Goal: Information Seeking & Learning: Learn about a topic

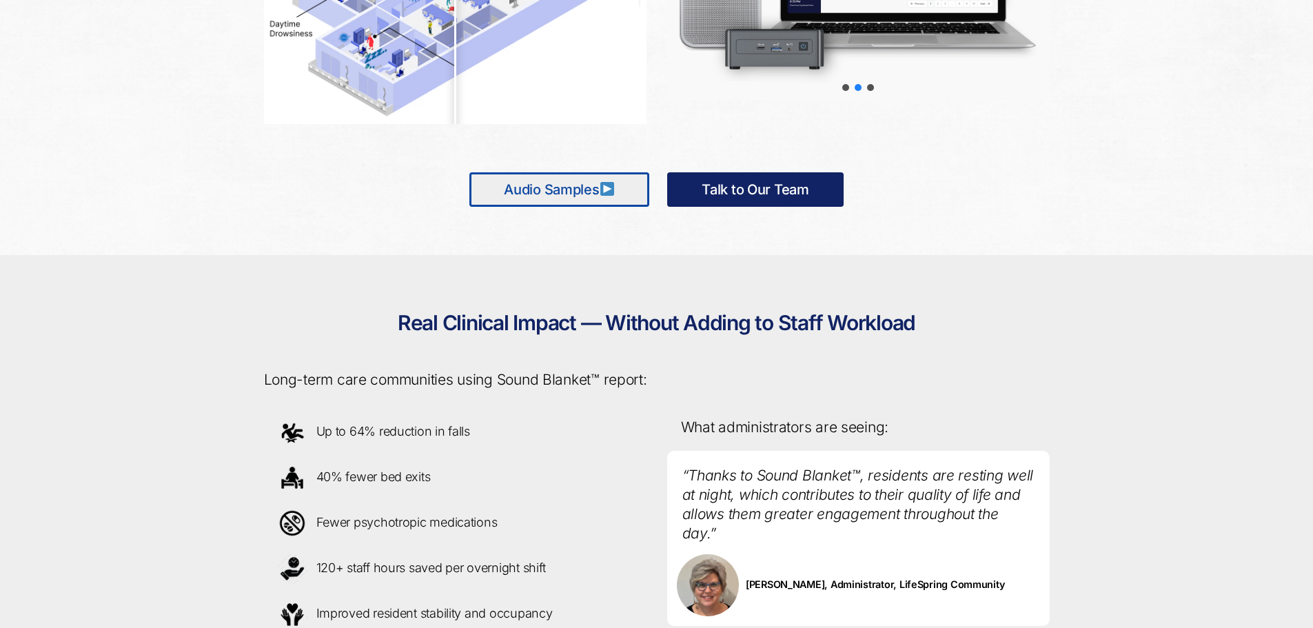
scroll to position [965, 0]
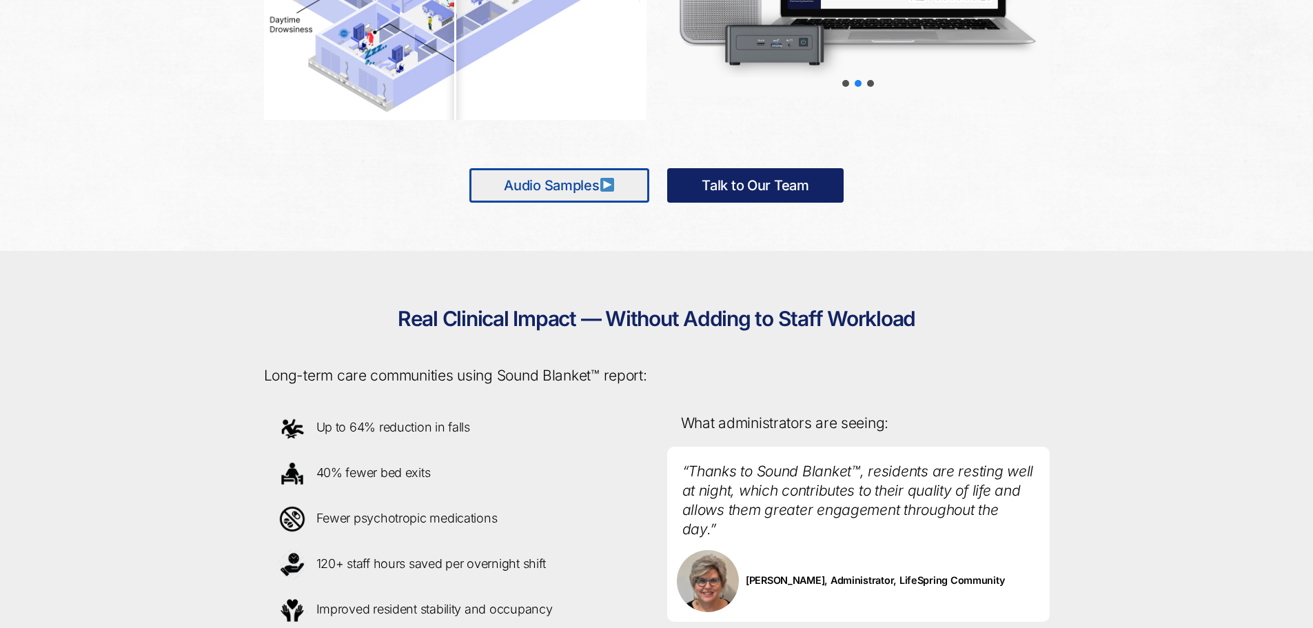
click at [555, 188] on link "Audio Samples" at bounding box center [559, 185] width 180 height 34
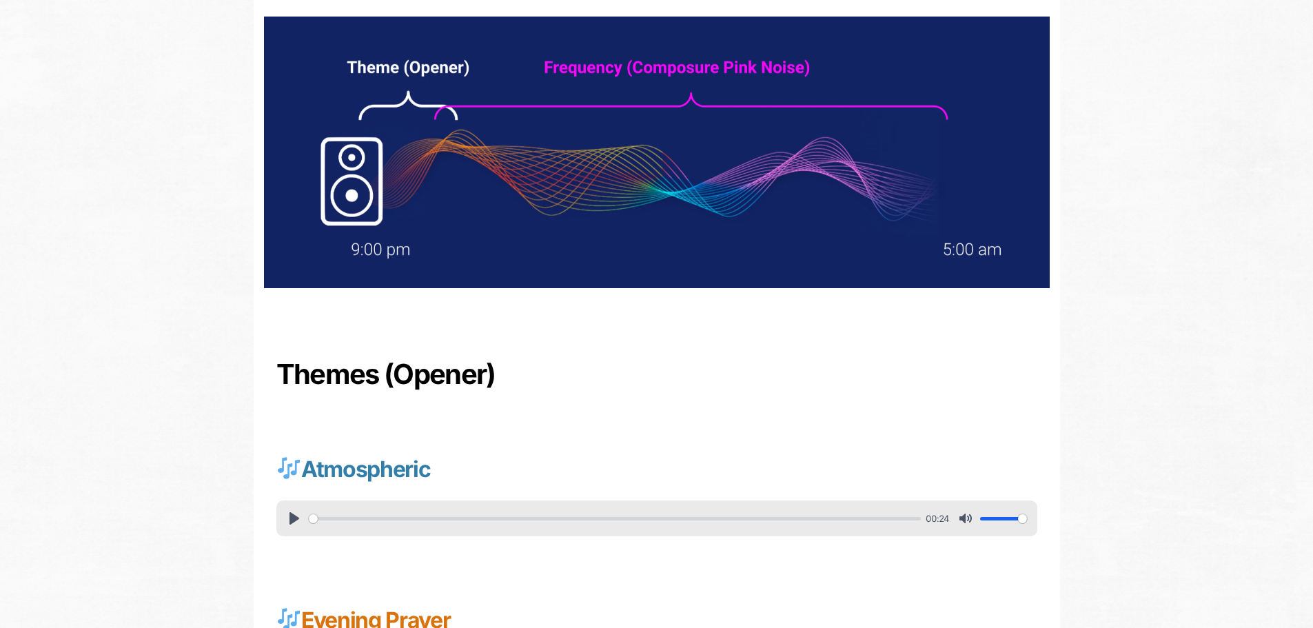
scroll to position [207, 0]
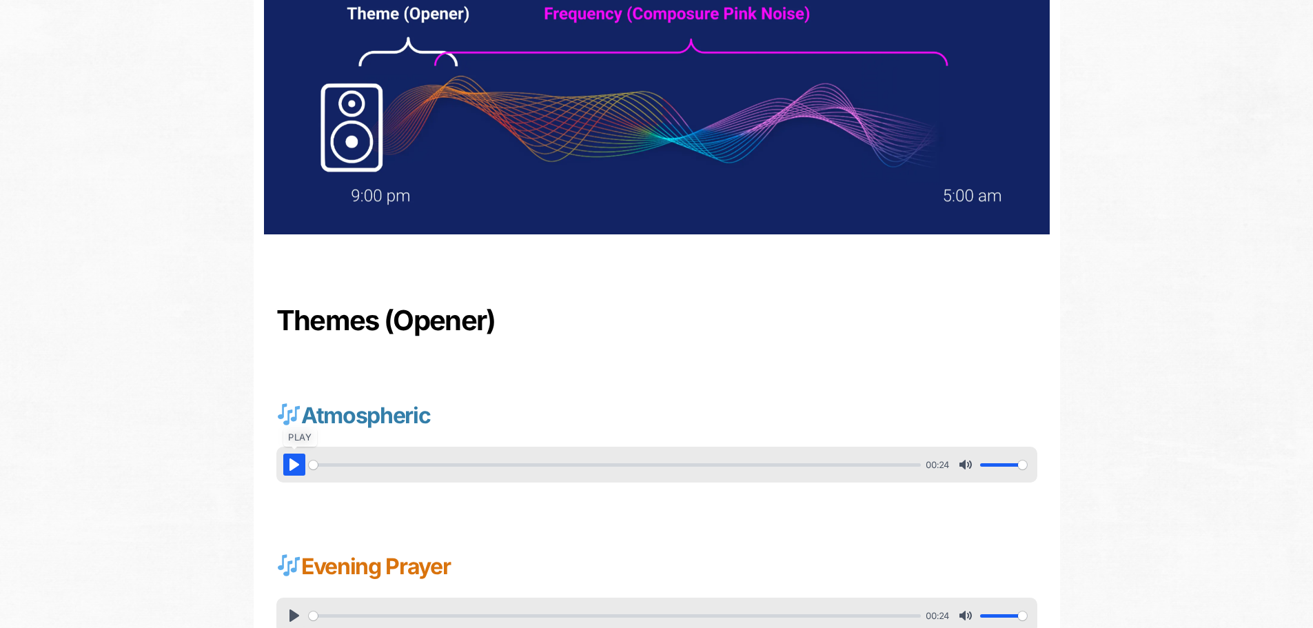
click at [300, 468] on button "Pause Play" at bounding box center [294, 464] width 22 height 22
click at [294, 464] on button "Pause Play" at bounding box center [294, 464] width 22 height 22
type input "18.43"
click at [295, 613] on button "Pause Play" at bounding box center [294, 615] width 22 height 22
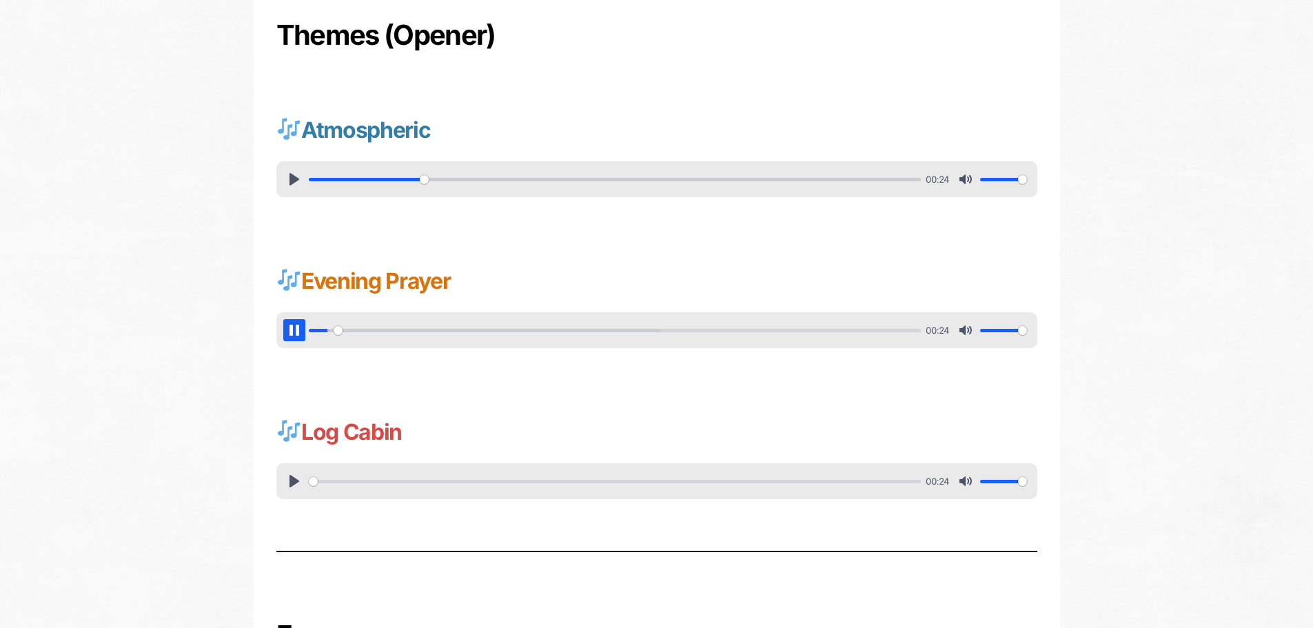
scroll to position [551, 0]
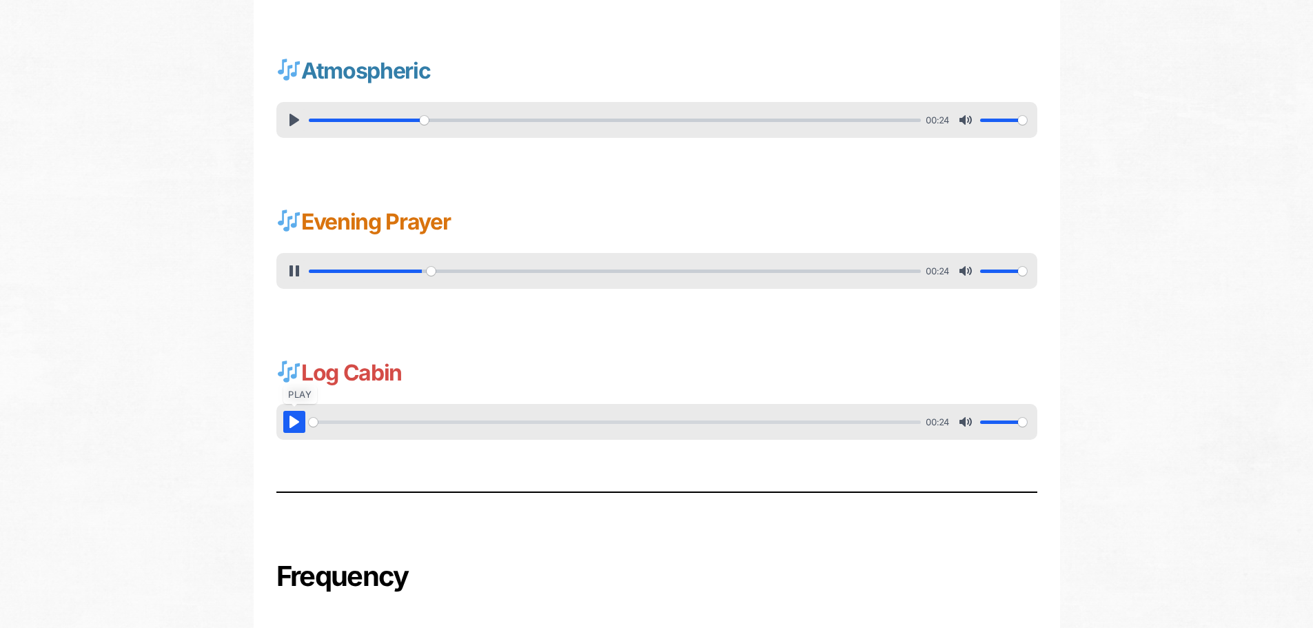
click at [289, 422] on button "Pause Play" at bounding box center [294, 422] width 22 height 22
type input "19.73"
click at [289, 422] on button "Pause Play" at bounding box center [294, 422] width 22 height 22
type input "7.55"
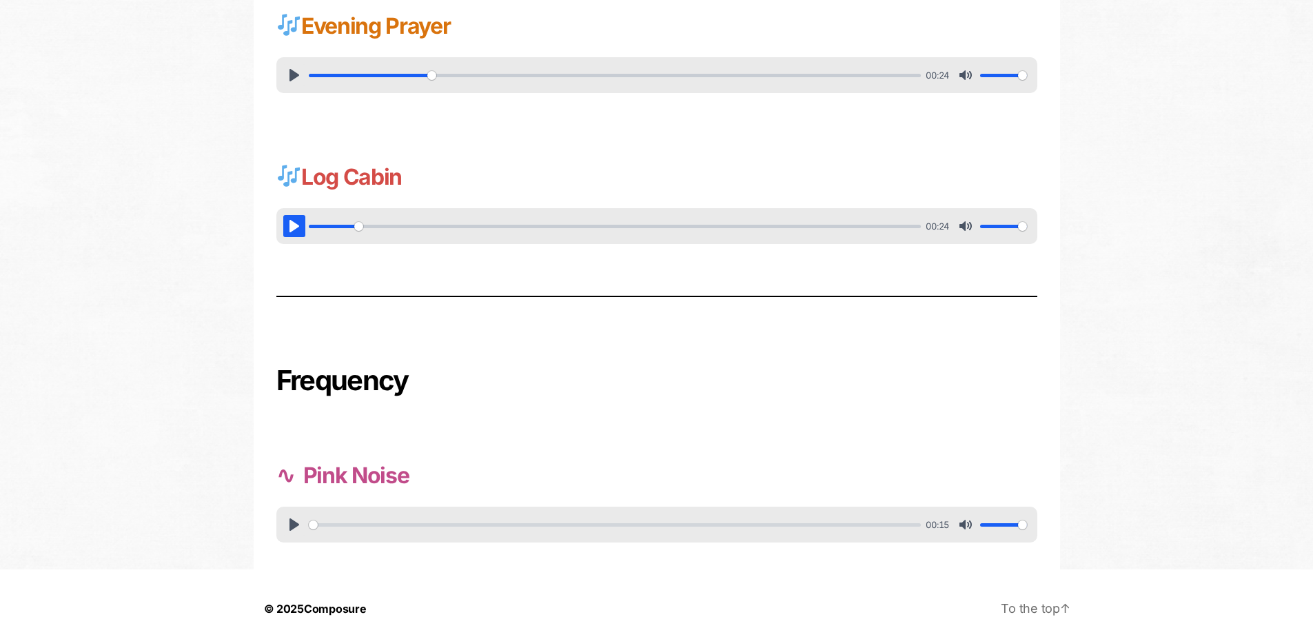
scroll to position [767, 0]
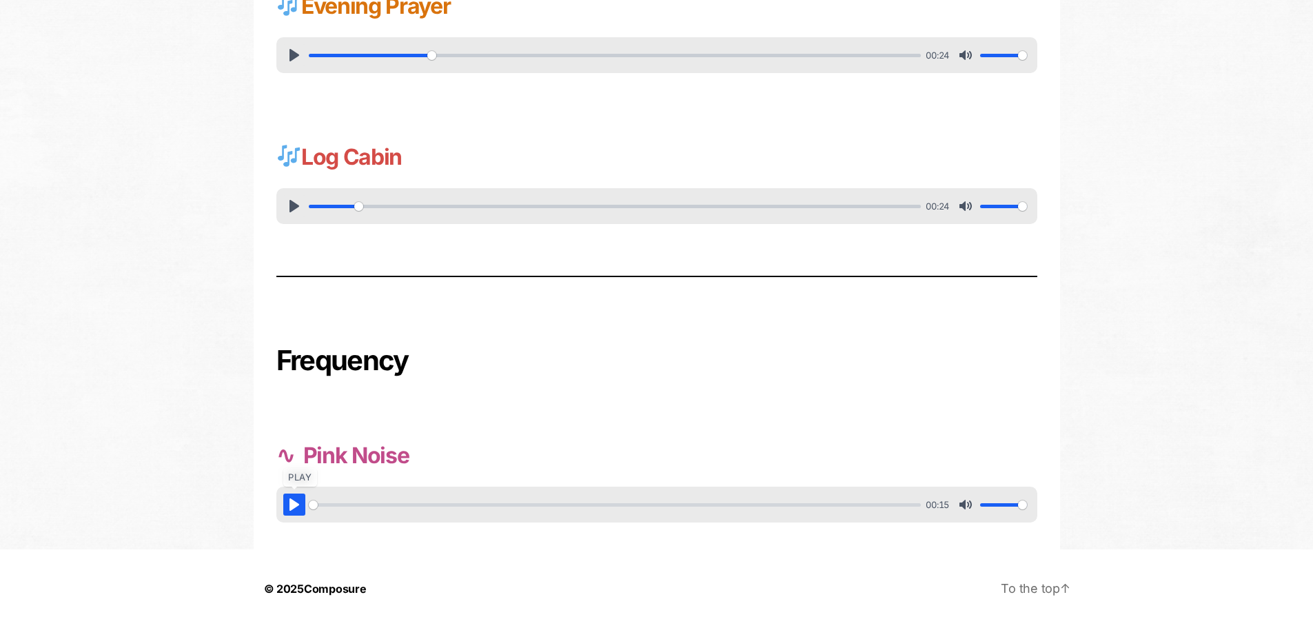
click at [285, 508] on button "Pause Play" at bounding box center [294, 504] width 22 height 22
click at [291, 504] on button "Pause Play" at bounding box center [294, 504] width 22 height 22
type input "10.24"
drag, startPoint x: 1022, startPoint y: 502, endPoint x: 996, endPoint y: 504, distance: 25.5
type input "0.35"
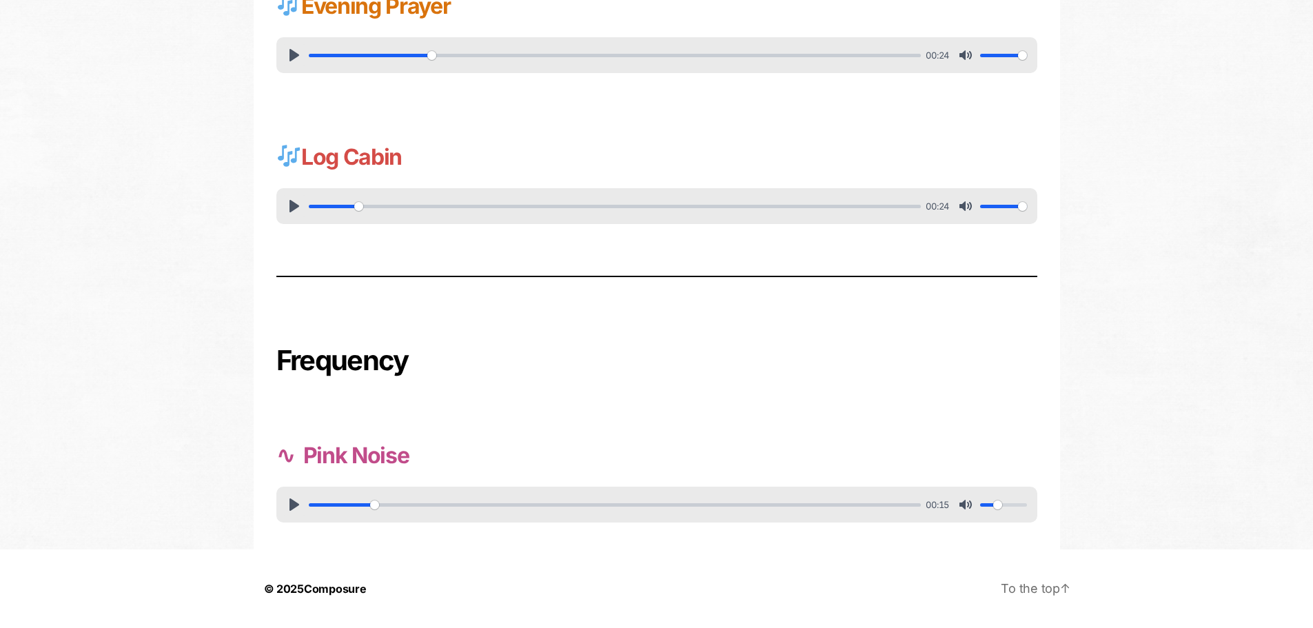
click at [996, 504] on input "Volume" at bounding box center [1003, 504] width 47 height 13
click at [299, 506] on button "Pause Play" at bounding box center [294, 504] width 22 height 22
type input "23.84"
type input "0.3"
type input "25.57"
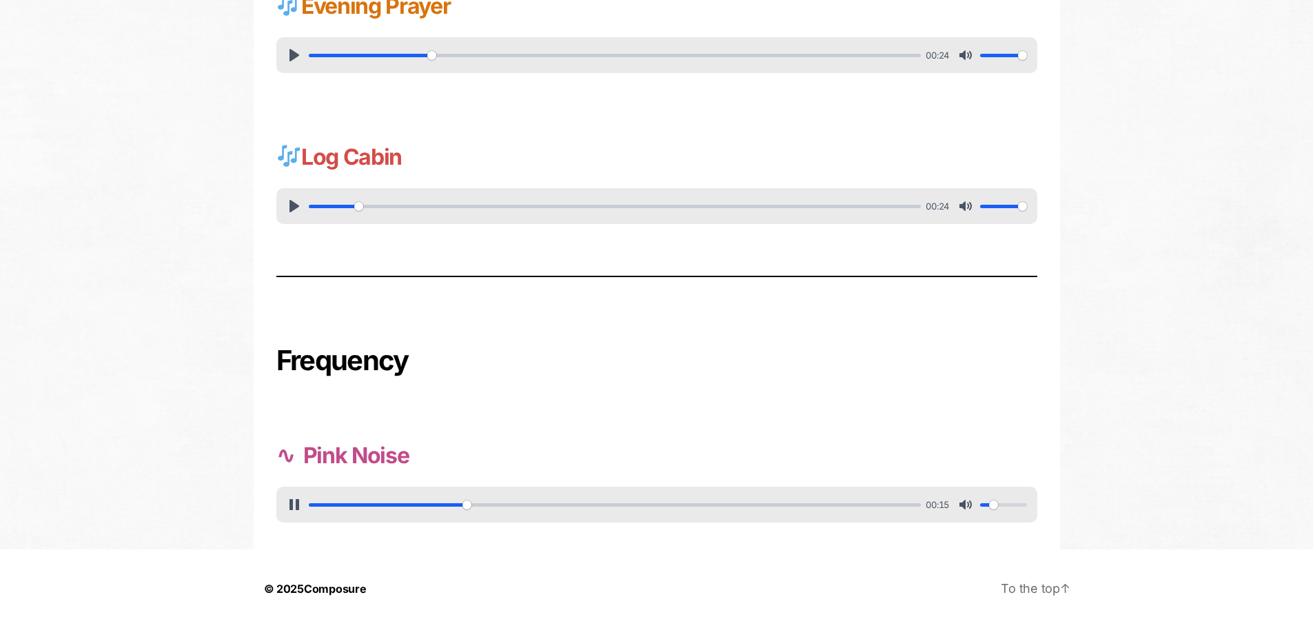
type input "0.2"
type input "30.6"
type input "0.05"
type input "33.97"
type input "0.15"
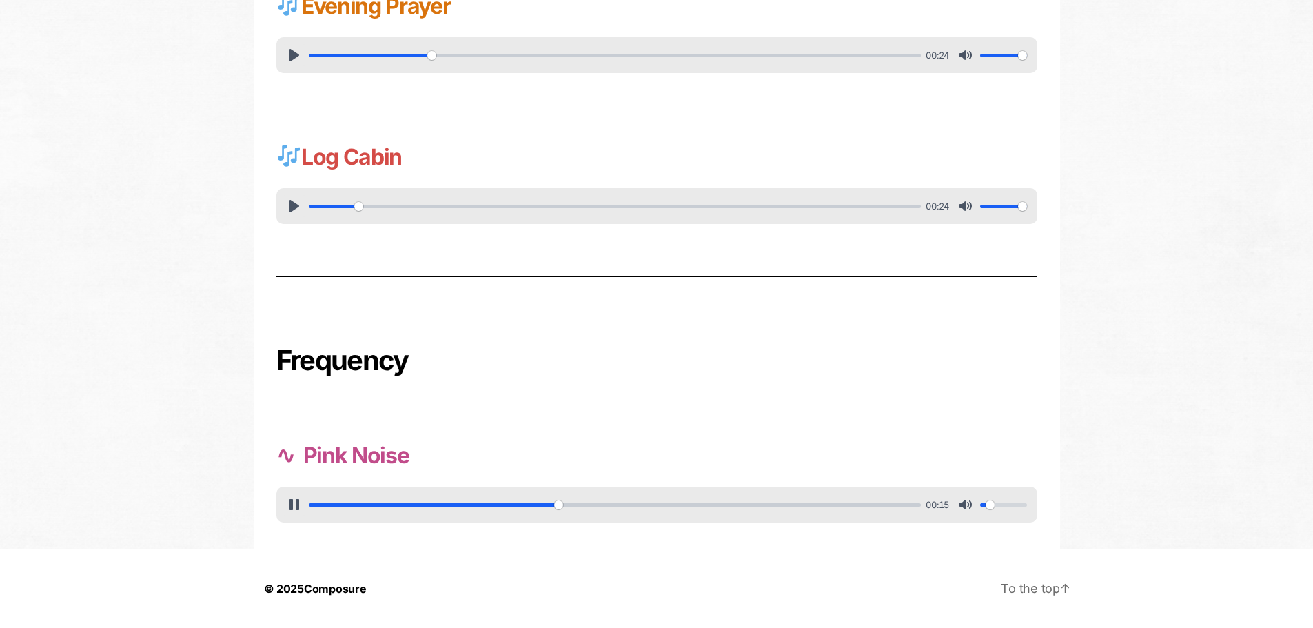
type input "42.31"
drag, startPoint x: 999, startPoint y: 504, endPoint x: 990, endPoint y: 505, distance: 9.0
type input "0.15"
click at [990, 505] on input "Volume" at bounding box center [1003, 504] width 47 height 13
click at [291, 503] on button "Pause Play" at bounding box center [294, 504] width 22 height 22
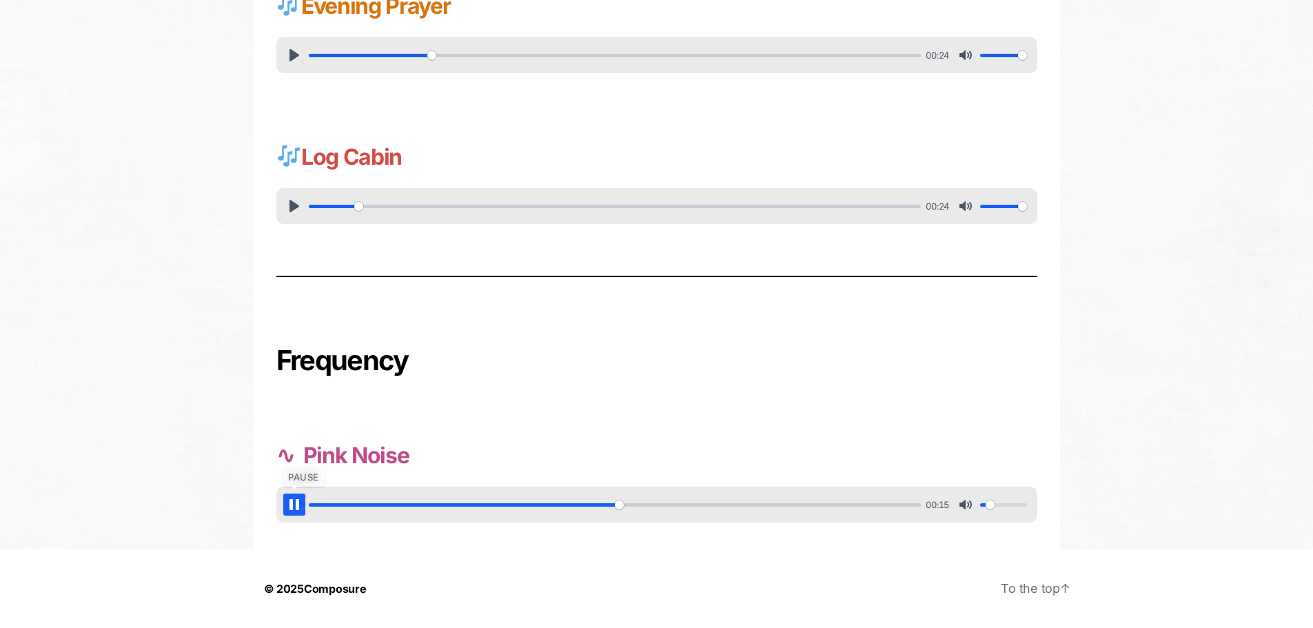
type input "51.23"
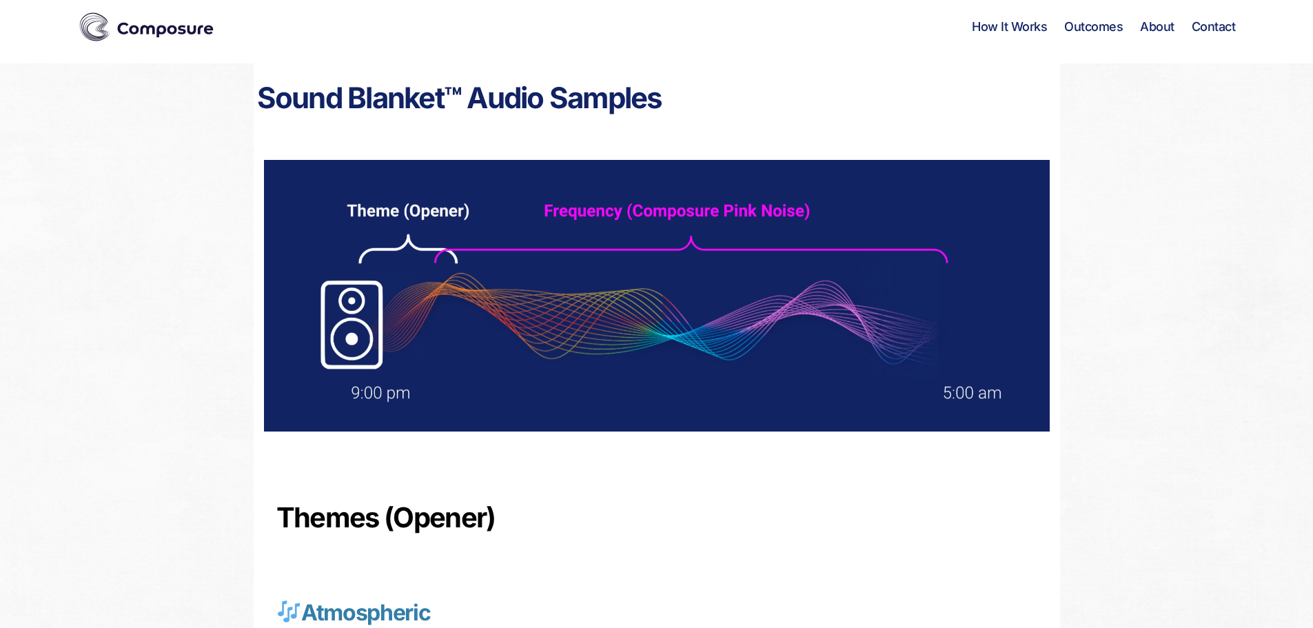
scroll to position [0, 0]
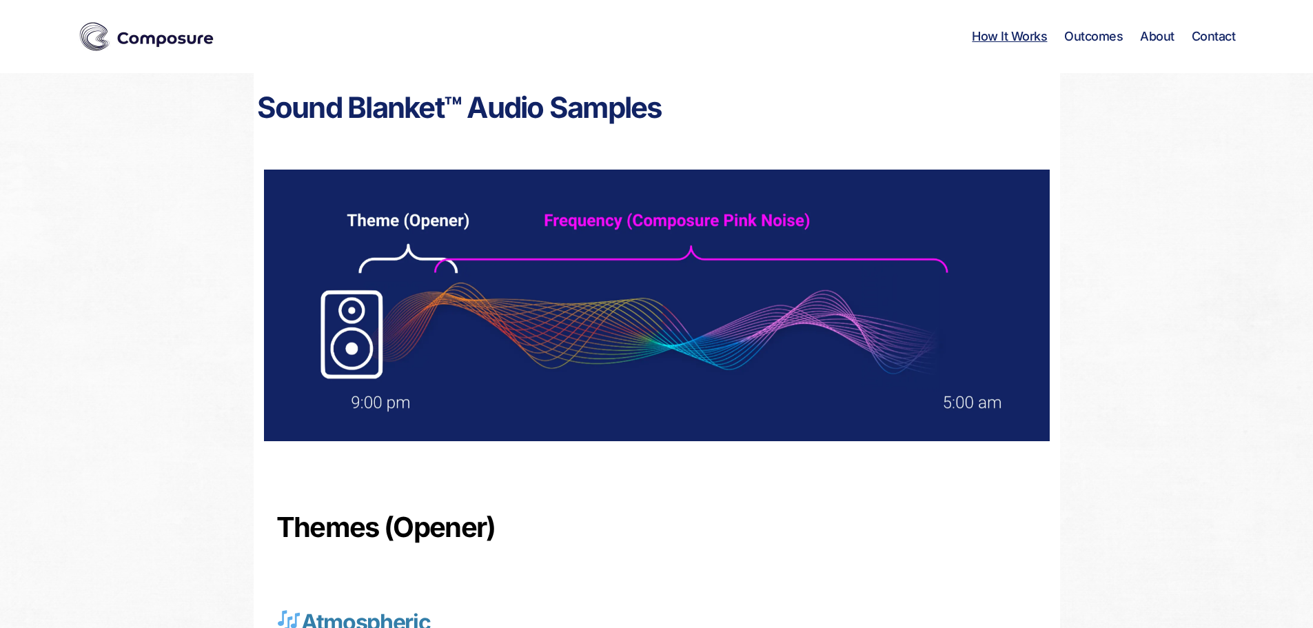
click at [991, 37] on link "How It Works" at bounding box center [1009, 36] width 75 height 15
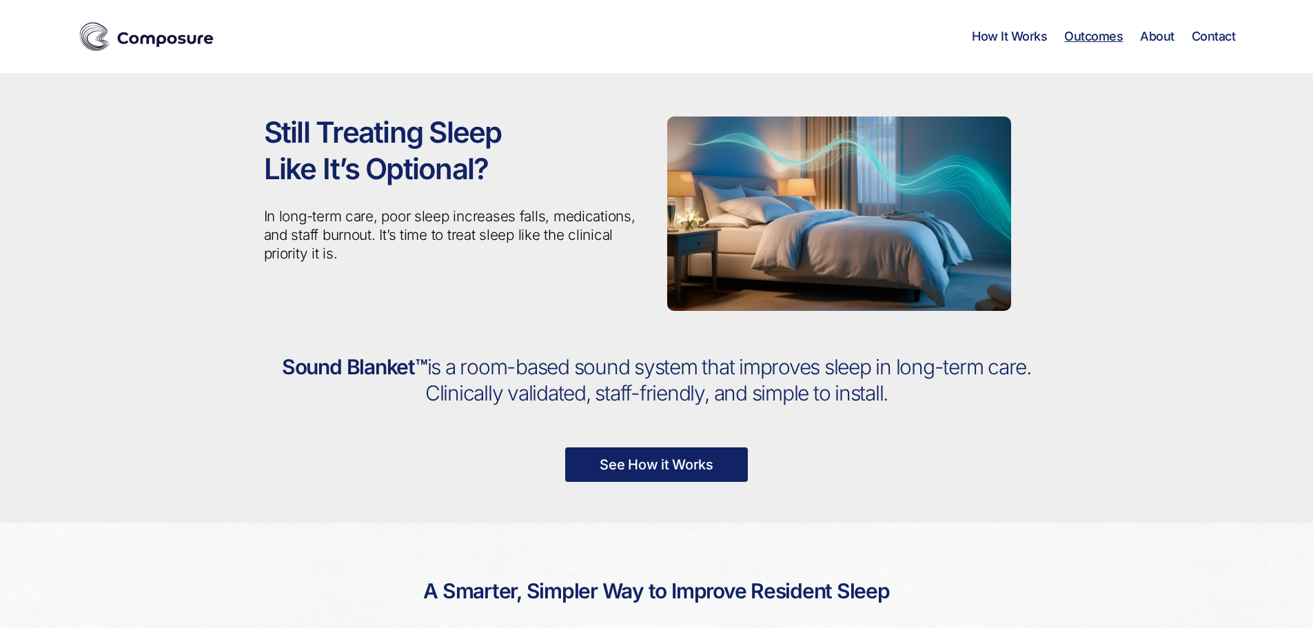
click at [1098, 32] on link "Outcomes" at bounding box center [1093, 36] width 59 height 15
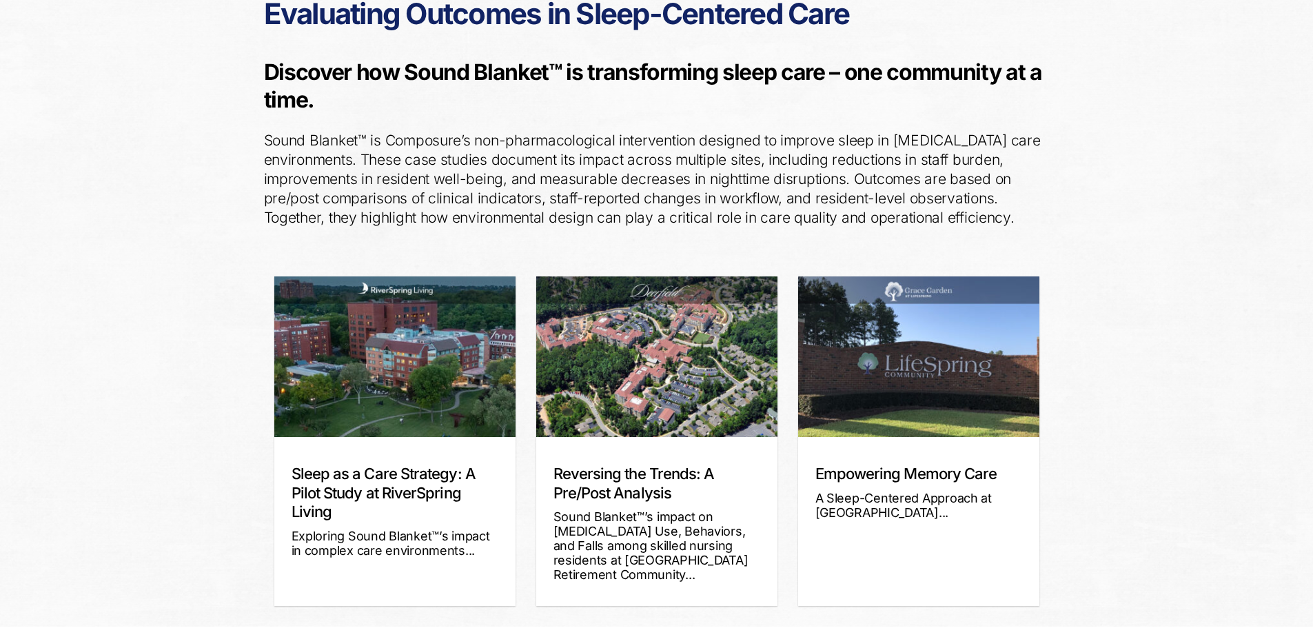
scroll to position [138, 0]
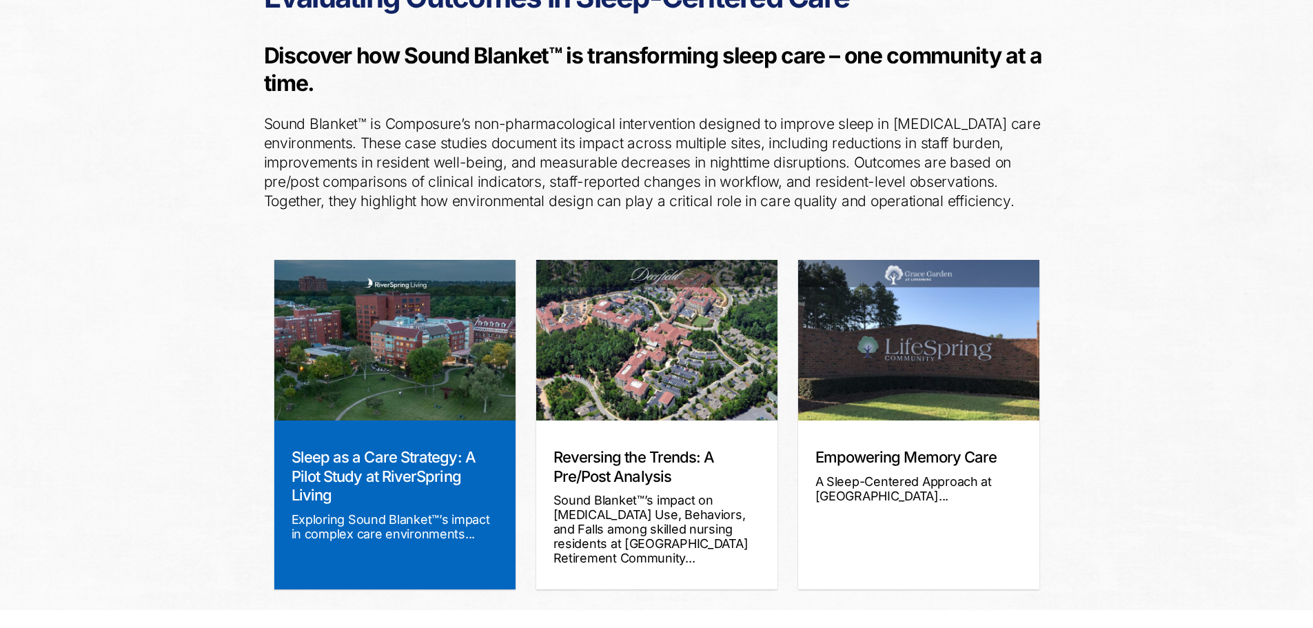
click at [336, 469] on link "Sleep as a Care Strategy: A Pilot Study at RiverSpring Living" at bounding box center [383, 476] width 184 height 56
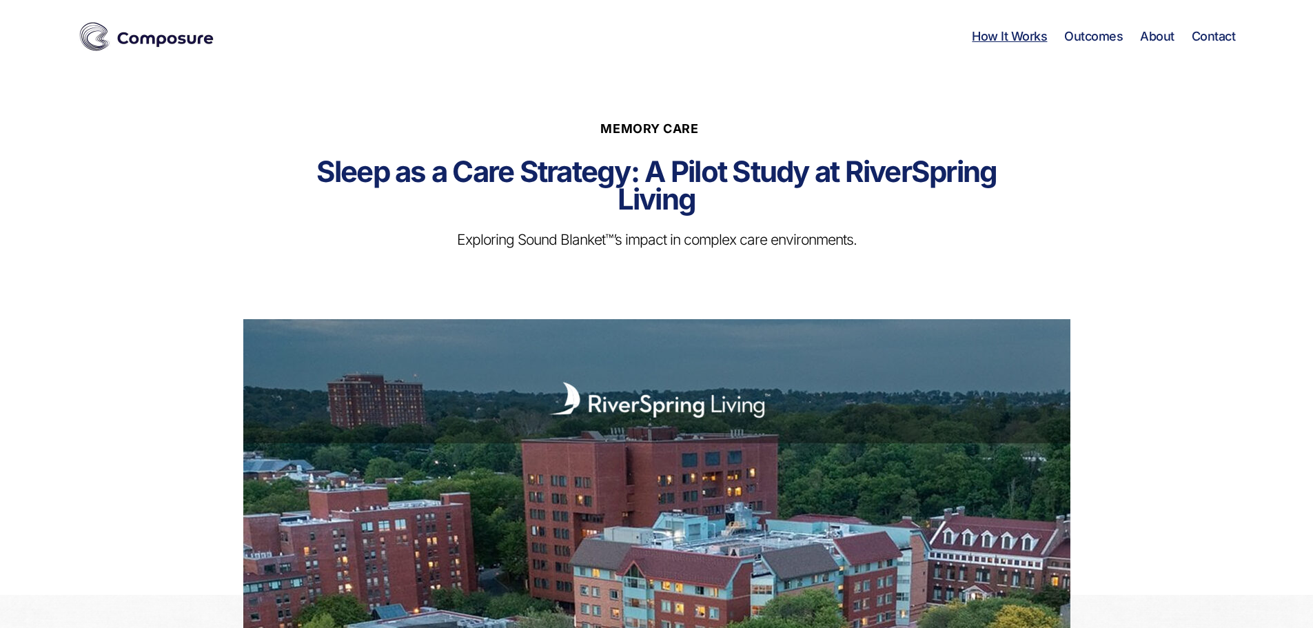
click at [991, 34] on link "How It Works" at bounding box center [1009, 36] width 75 height 15
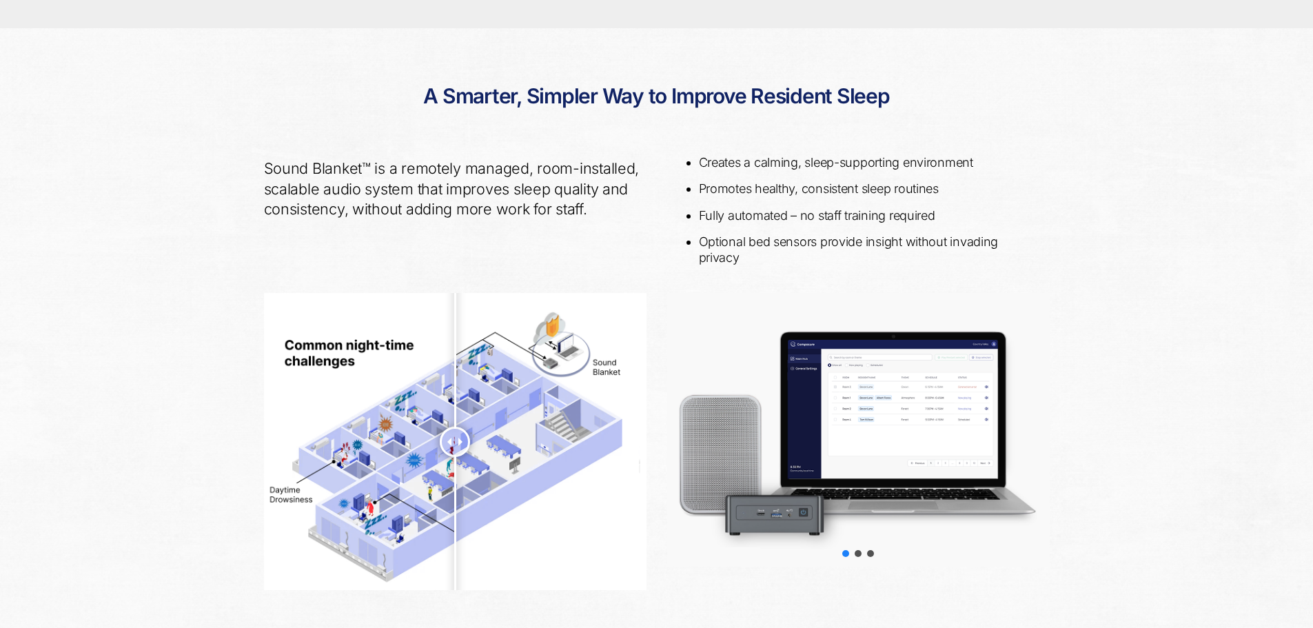
scroll to position [501, 0]
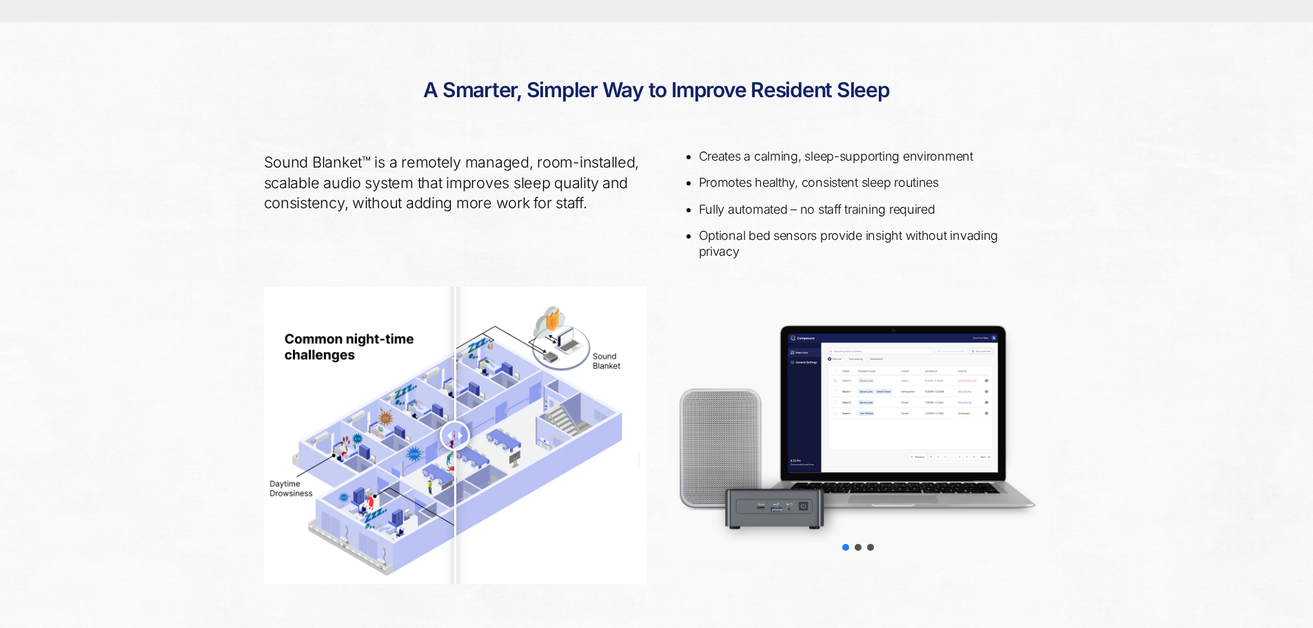
click at [976, 429] on div at bounding box center [858, 423] width 382 height 273
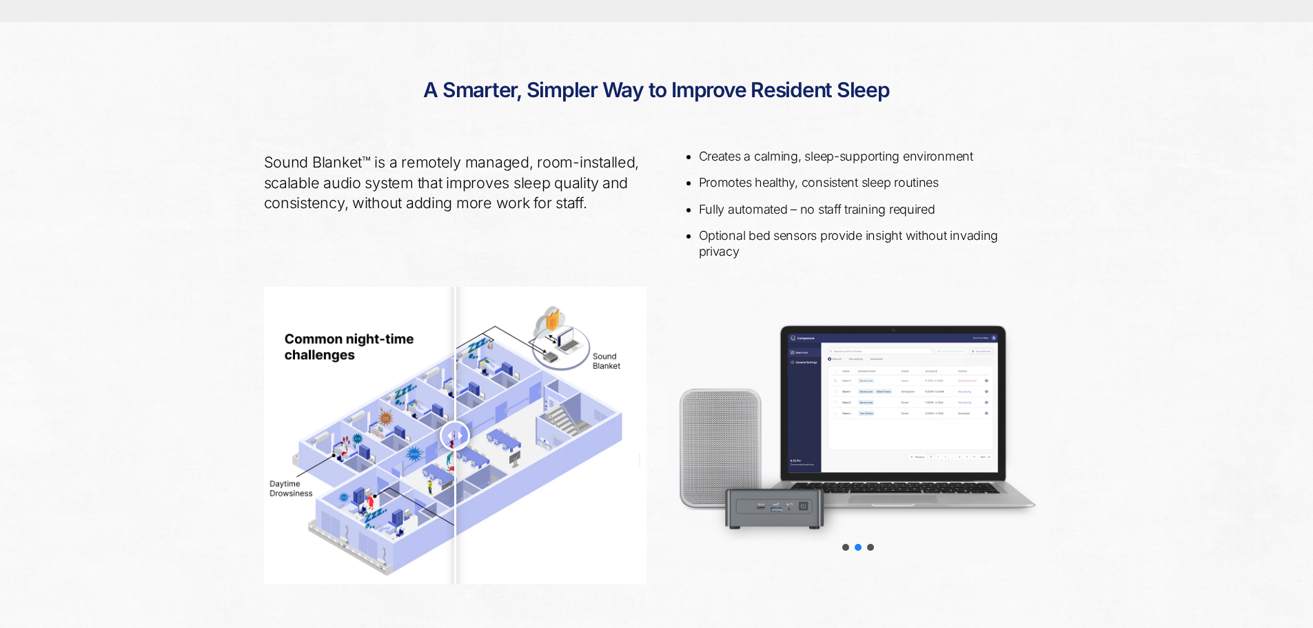
drag, startPoint x: 976, startPoint y: 429, endPoint x: 846, endPoint y: 424, distance: 130.3
click at [846, 424] on div "slider-1 slider-2 slider-3" at bounding box center [858, 423] width 382 height 273
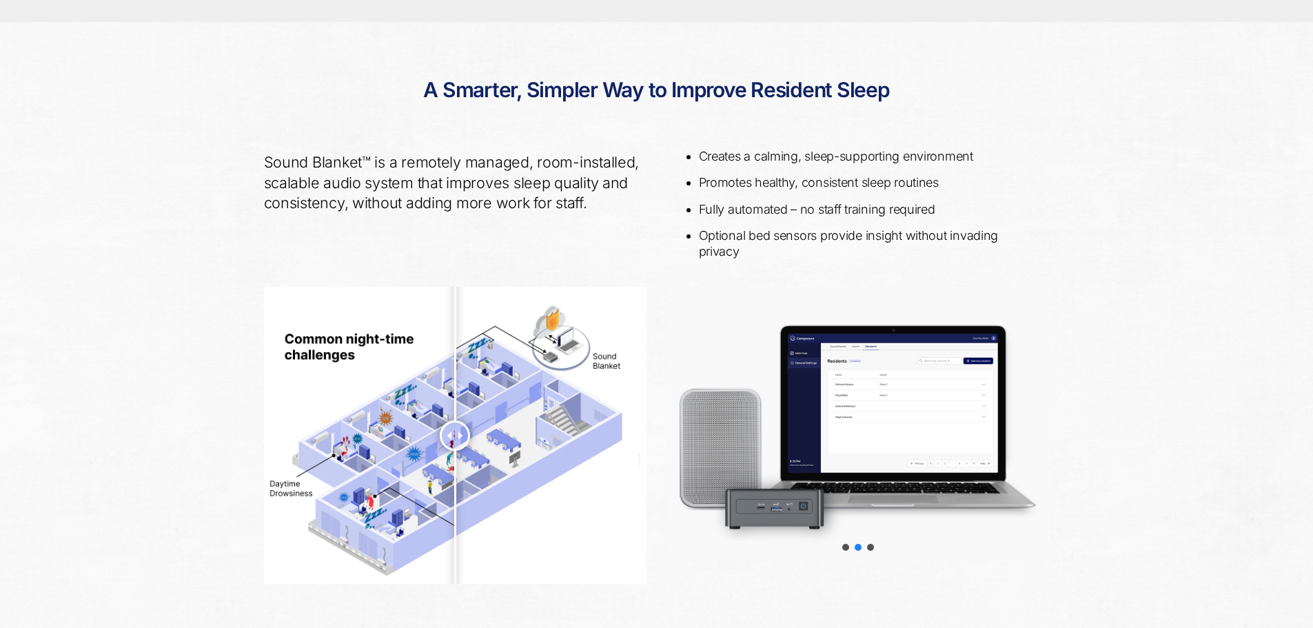
scroll to position [708, 0]
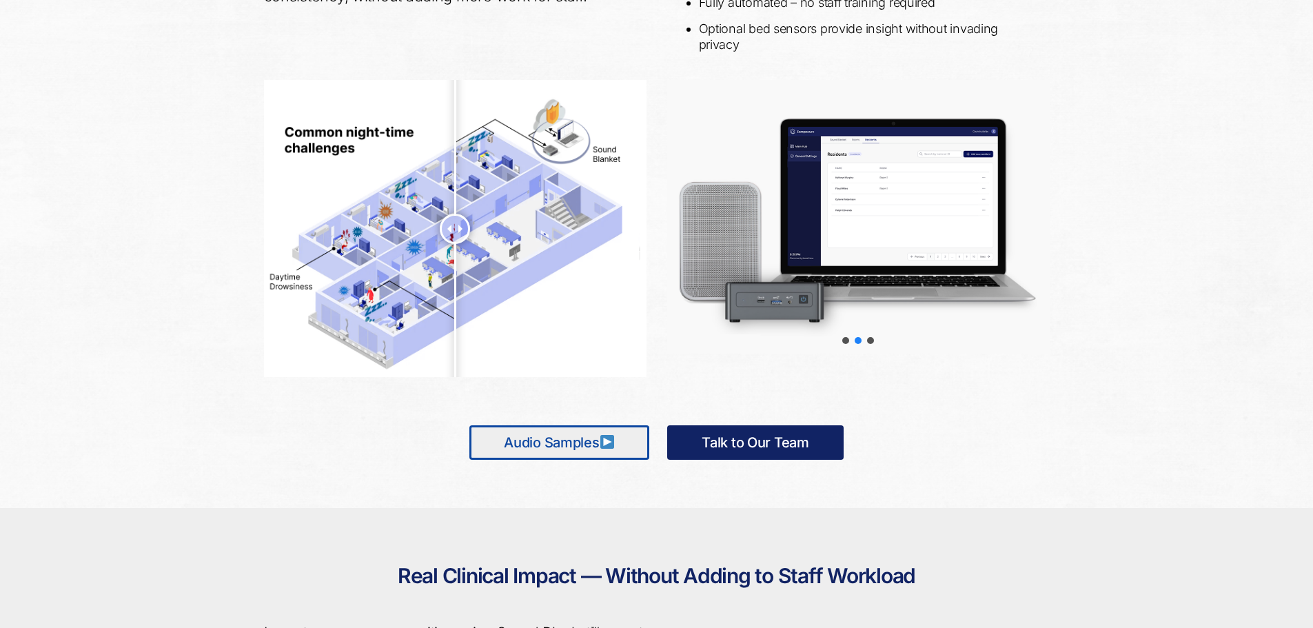
click at [872, 345] on div "Choose slide to display." at bounding box center [870, 340] width 12 height 12
click at [869, 338] on div "slider-3" at bounding box center [870, 340] width 7 height 7
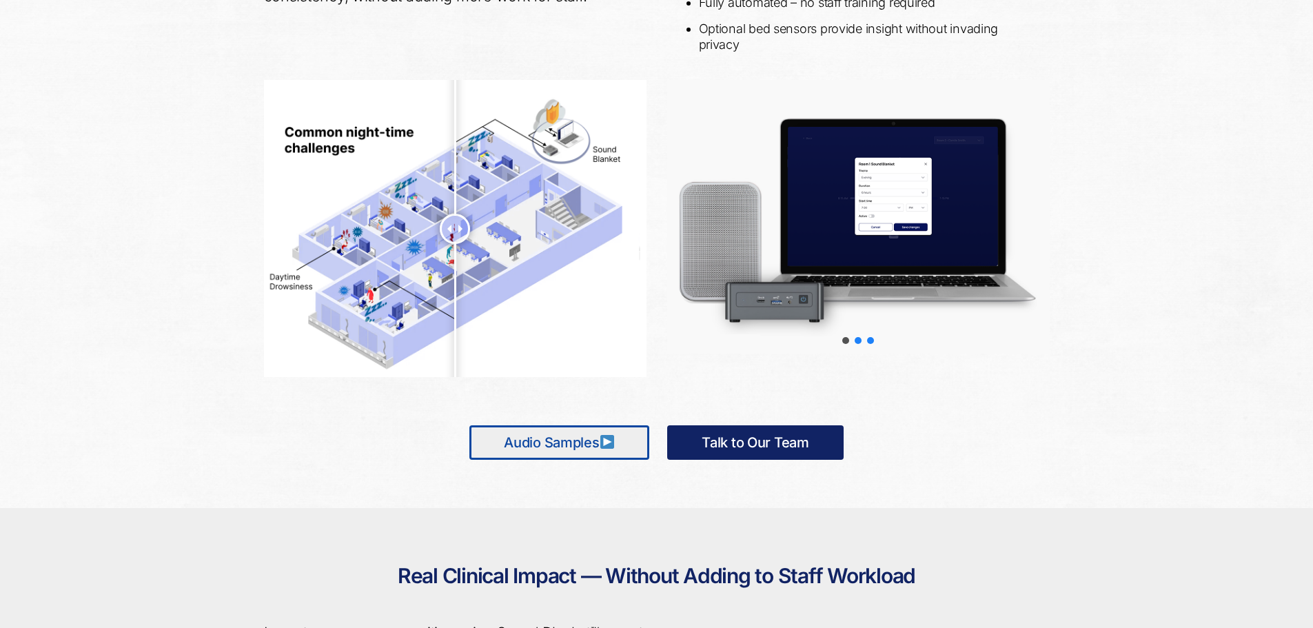
click at [854, 340] on div "slider-2" at bounding box center [857, 340] width 7 height 7
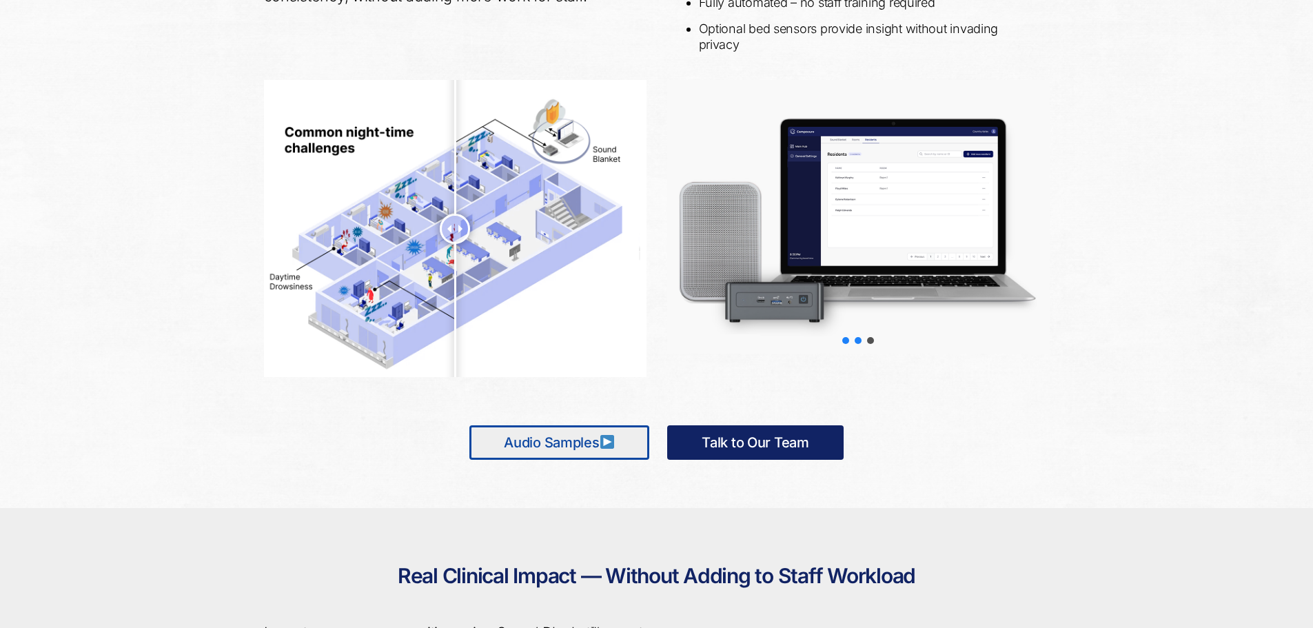
click at [845, 342] on div "slider-1" at bounding box center [845, 340] width 7 height 7
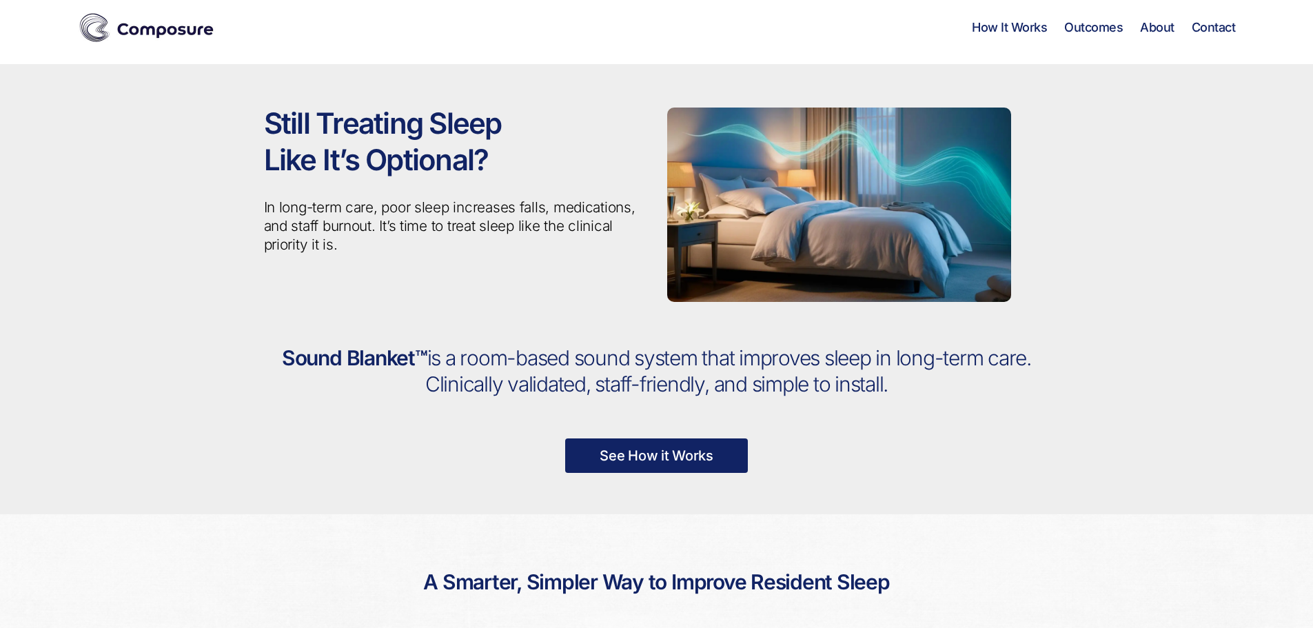
scroll to position [0, 0]
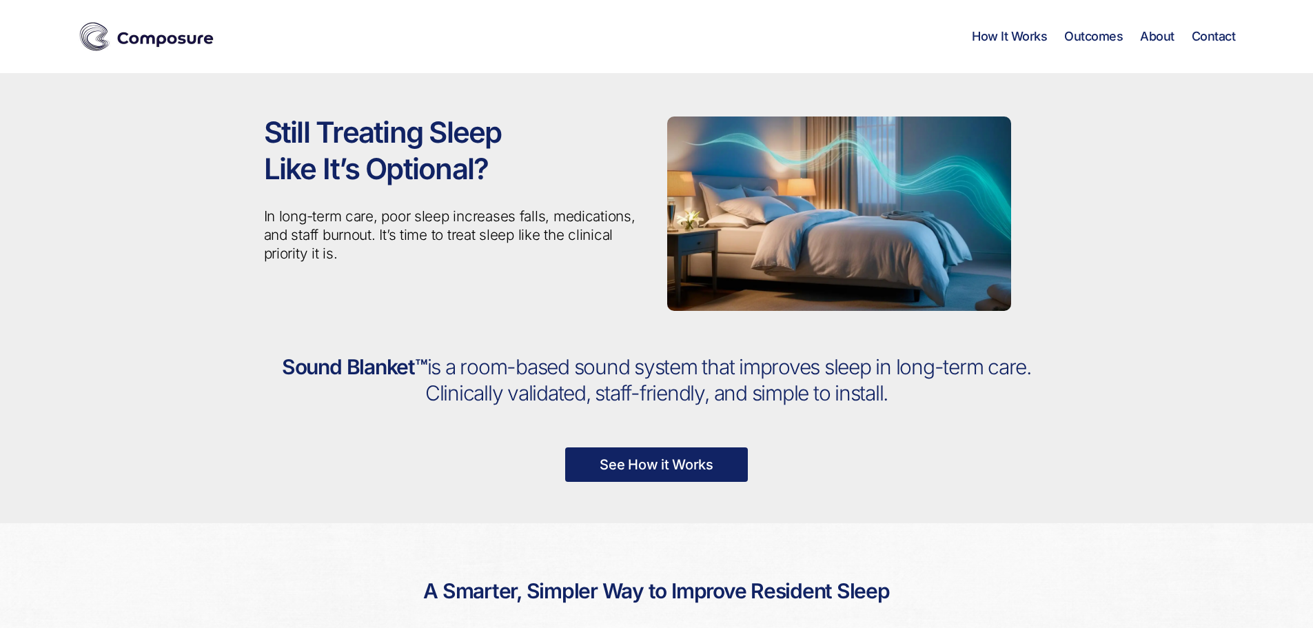
click at [1155, 36] on link "About" at bounding box center [1157, 36] width 34 height 15
